Goal: Transaction & Acquisition: Purchase product/service

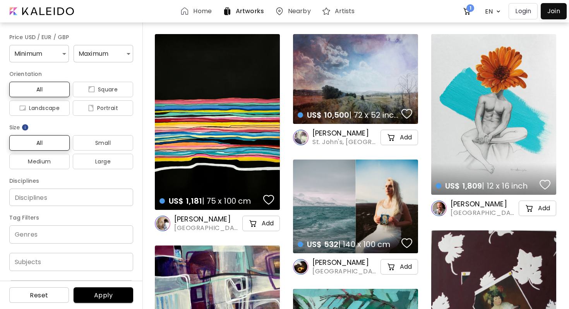
click at [251, 8] on h6 "Artworks" at bounding box center [250, 11] width 28 height 6
click at [244, 14] on h6 "Artworks" at bounding box center [250, 11] width 28 height 6
click at [338, 12] on h6 "Artists" at bounding box center [345, 11] width 20 height 6
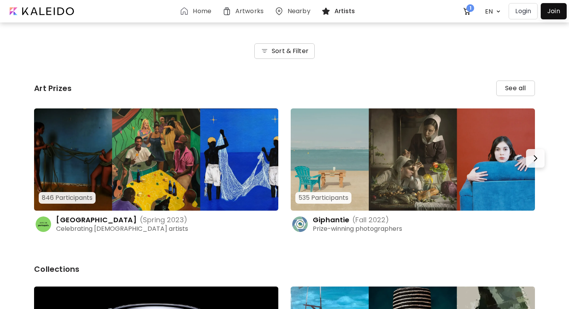
click at [299, 50] on h6 "Sort & Filter" at bounding box center [290, 50] width 37 height 9
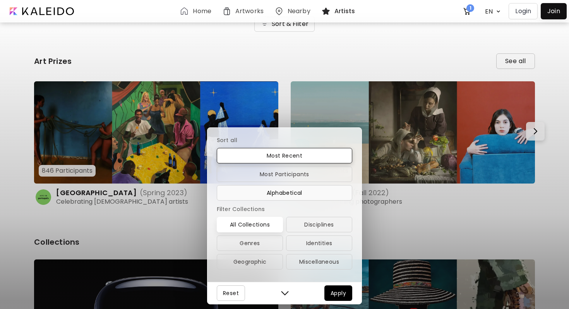
scroll to position [32, 0]
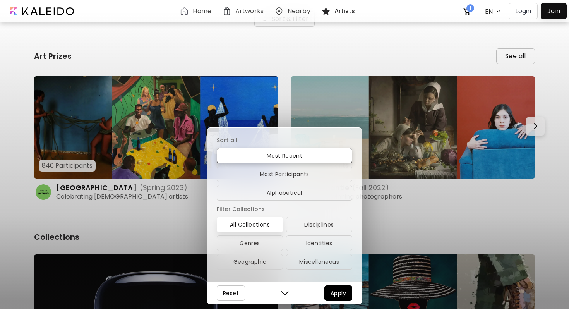
click at [287, 291] on img "button" at bounding box center [285, 293] width 8 height 8
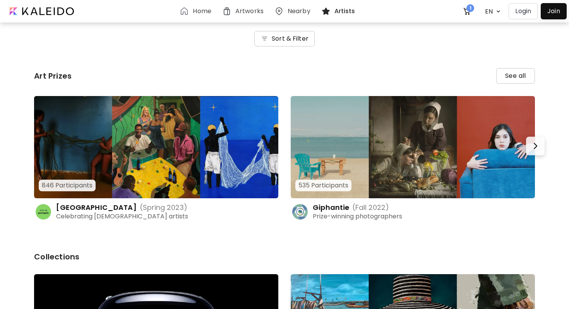
scroll to position [13, 0]
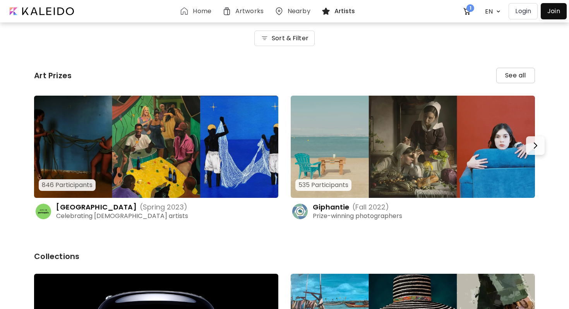
click at [295, 5] on div "Nearby" at bounding box center [293, 11] width 47 height 19
click at [289, 16] on div "Nearby" at bounding box center [293, 11] width 47 height 19
click at [287, 14] on h6 "Nearby" at bounding box center [298, 11] width 23 height 6
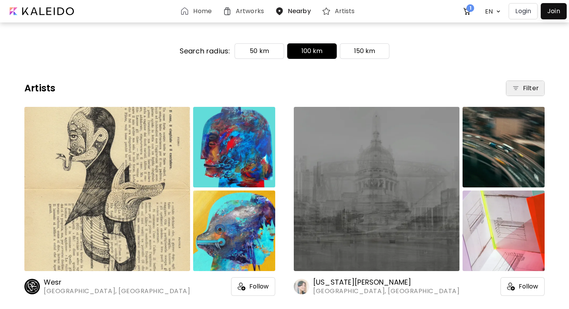
click at [523, 88] on h6 "Filter" at bounding box center [531, 88] width 16 height 9
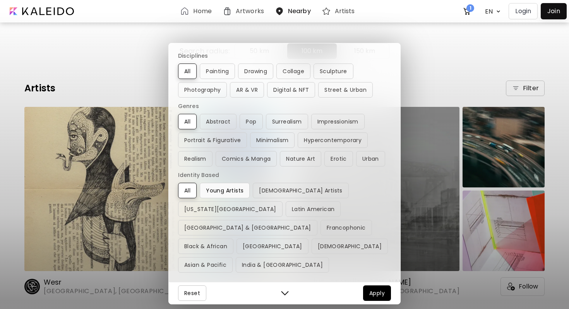
scroll to position [1, 0]
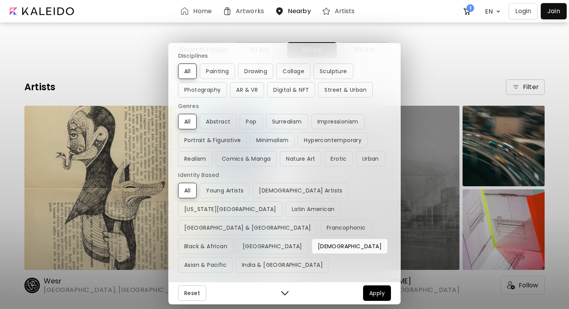
click at [318, 246] on span "[DEMOGRAPHIC_DATA]" at bounding box center [350, 245] width 64 height 9
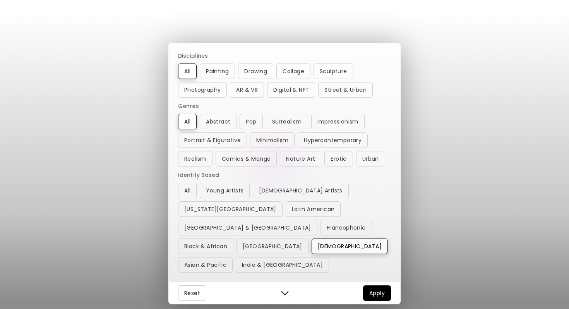
scroll to position [0, 0]
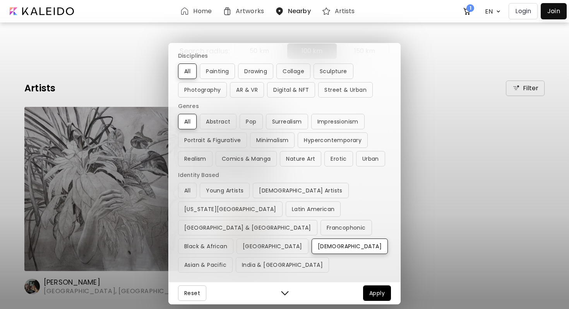
click at [141, 56] on div "Disciplines All Painting Drawing Collage Sculpture Photography AR & VR Digital …" at bounding box center [284, 154] width 569 height 309
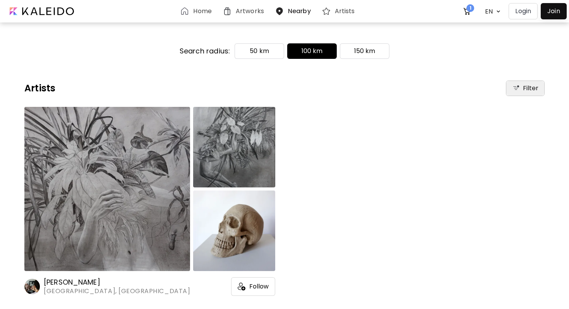
click at [509, 89] on div "Filter" at bounding box center [525, 88] width 38 height 15
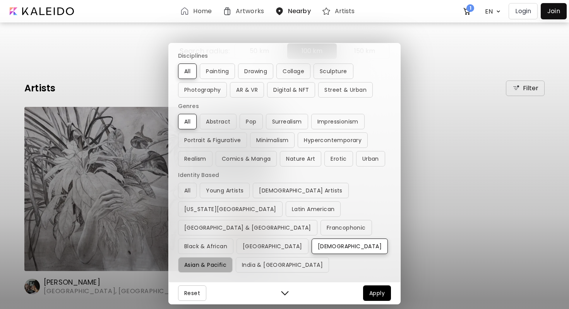
click at [226, 260] on span "Asian & Pacific" at bounding box center [205, 264] width 42 height 9
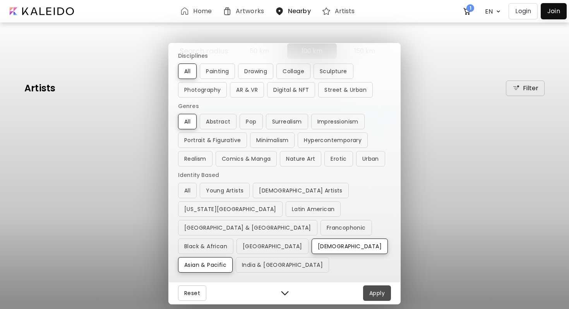
click at [378, 294] on span "Apply" at bounding box center [376, 292] width 15 height 9
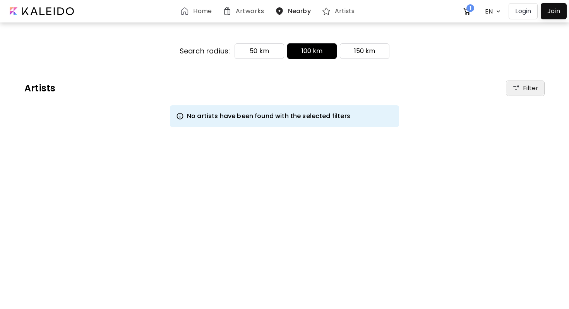
click at [520, 89] on div "Filter" at bounding box center [525, 88] width 38 height 15
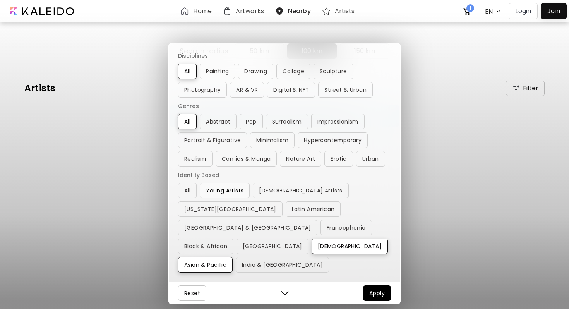
click at [216, 195] on span "Young Artists" at bounding box center [225, 190] width 38 height 9
click at [363, 294] on button "Apply" at bounding box center [377, 292] width 28 height 15
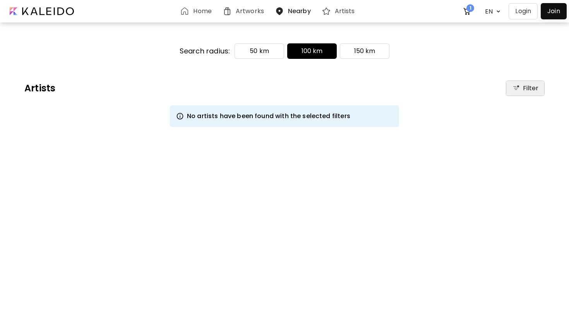
click at [525, 83] on div "Filter" at bounding box center [525, 88] width 38 height 15
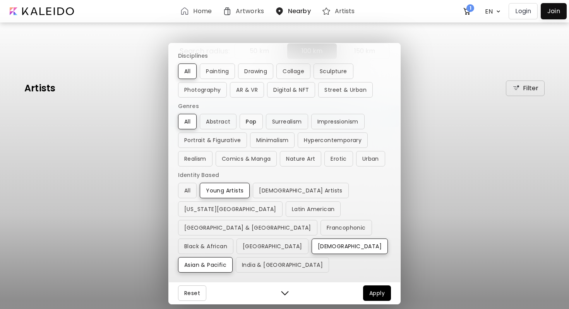
click at [255, 126] on span "Pop" at bounding box center [251, 121] width 10 height 9
click at [366, 297] on button "Apply" at bounding box center [377, 292] width 28 height 15
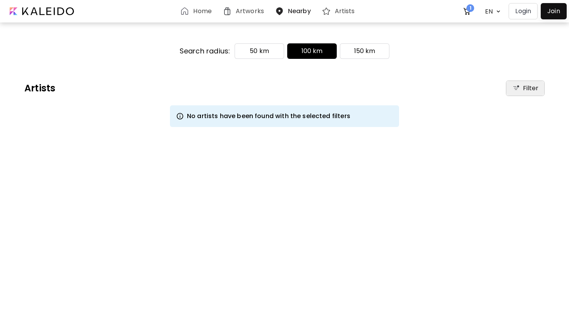
click at [542, 87] on div "Filter" at bounding box center [525, 88] width 38 height 15
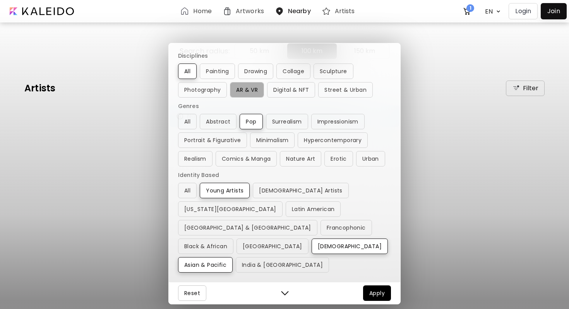
click at [245, 94] on span "AR & VR" at bounding box center [247, 89] width 22 height 9
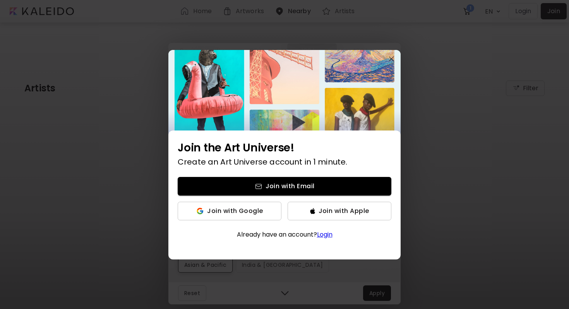
click at [391, 61] on img "button" at bounding box center [391, 58] width 5 height 5
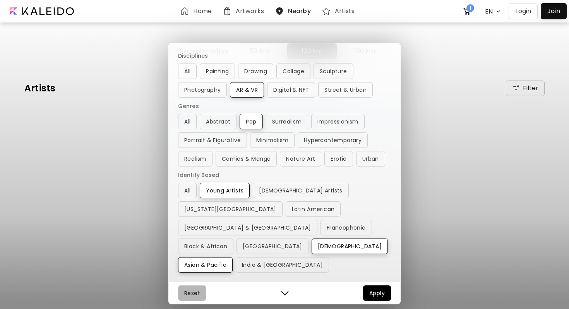
click at [188, 297] on span "Reset" at bounding box center [192, 292] width 16 height 9
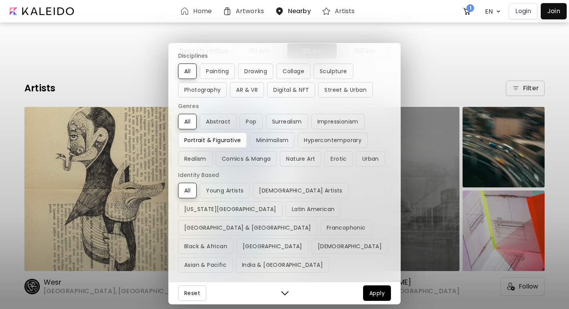
click at [222, 145] on span "Portrait & Figurative" at bounding box center [212, 139] width 56 height 9
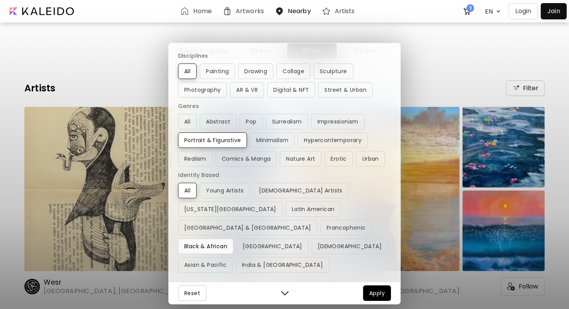
click at [213, 250] on span "Black & African" at bounding box center [205, 245] width 43 height 9
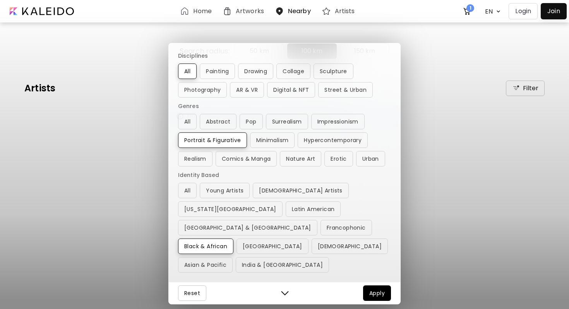
click at [363, 297] on button "Apply" at bounding box center [377, 292] width 28 height 15
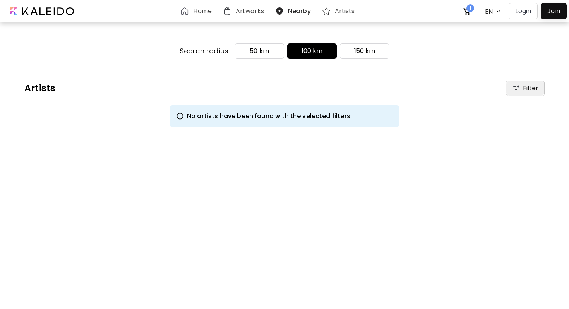
click at [531, 90] on h6 "Filter" at bounding box center [531, 88] width 16 height 9
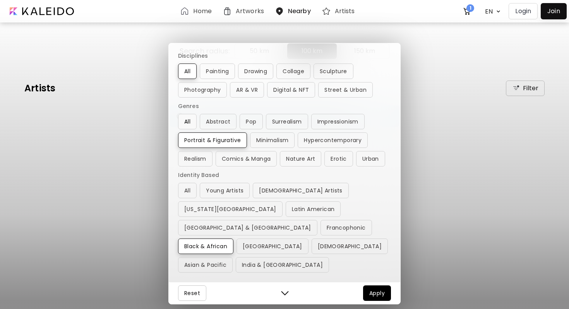
click at [182, 129] on button "All" at bounding box center [187, 121] width 19 height 15
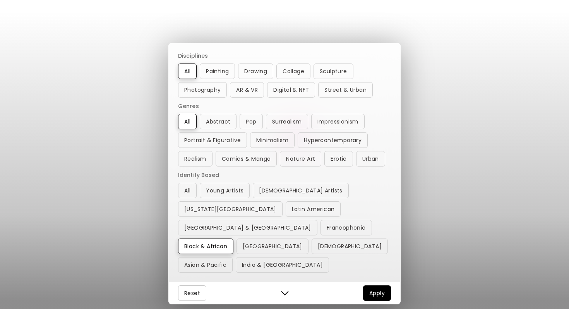
click at [369, 299] on button "Apply" at bounding box center [377, 292] width 28 height 15
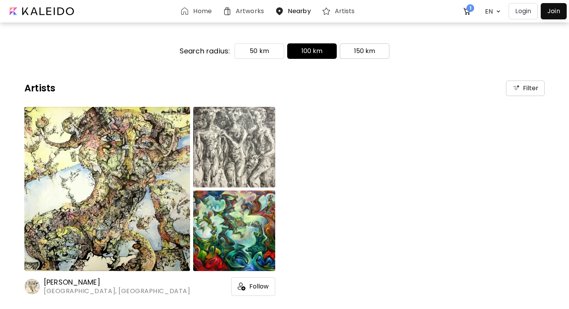
click at [364, 51] on p "150 km" at bounding box center [364, 50] width 21 height 9
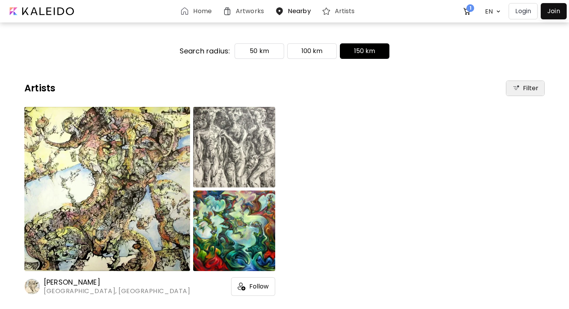
click at [508, 89] on div "Filter" at bounding box center [525, 88] width 38 height 15
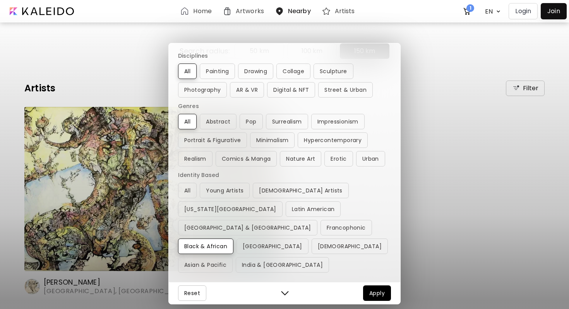
click at [275, 295] on div "Reset Apply" at bounding box center [284, 293] width 231 height 22
click at [283, 294] on img "button" at bounding box center [285, 293] width 8 height 8
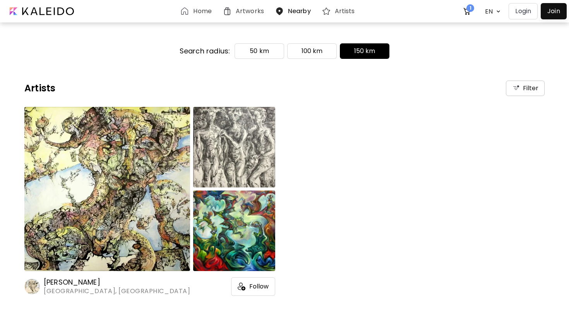
click at [232, 10] on img at bounding box center [226, 11] width 9 height 9
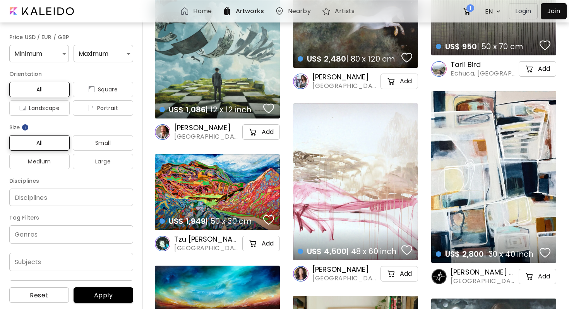
scroll to position [4713, 0]
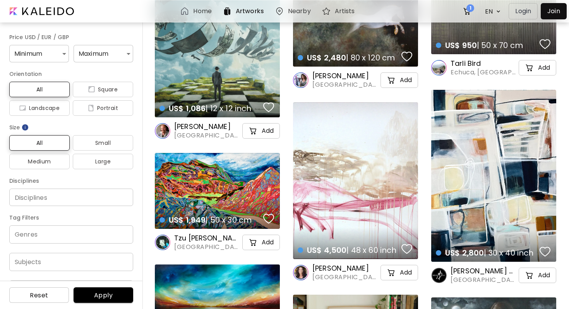
click at [303, 153] on div "US$ 4,500 | 48 x 60 inch details" at bounding box center [355, 180] width 125 height 157
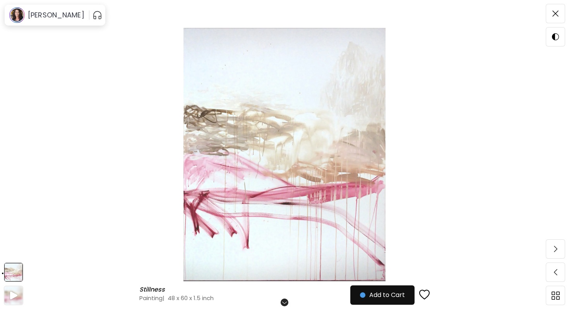
scroll to position [11, 0]
click at [151, 290] on h6 "Stillness" at bounding box center [152, 289] width 27 height 8
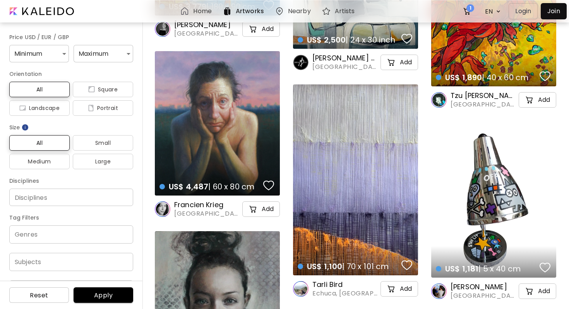
scroll to position [2088, 0]
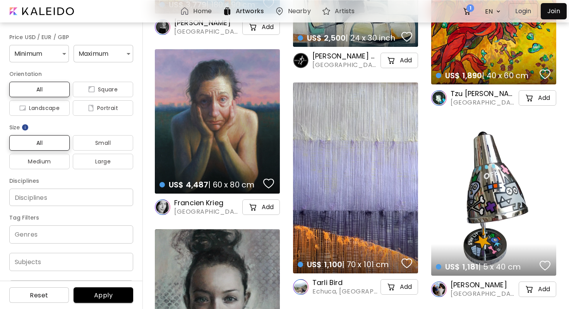
click at [401, 186] on div "US$ 1,100 | 70 x 101 cm details" at bounding box center [355, 177] width 125 height 191
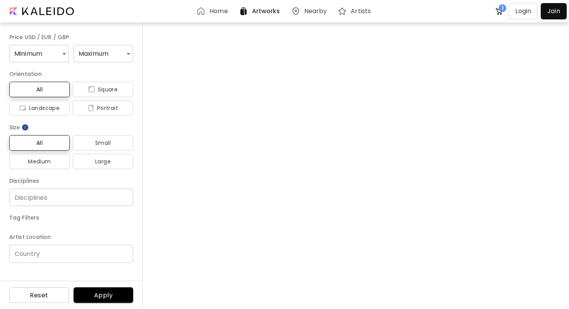
scroll to position [2088, 0]
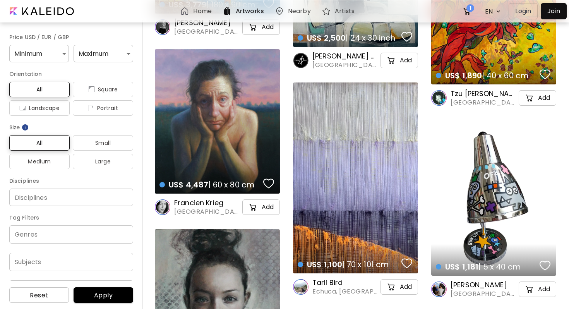
click at [452, 195] on div "US$ 1,181 | 5 x 40 cm details" at bounding box center [493, 198] width 125 height 156
